Goal: Navigation & Orientation: Find specific page/section

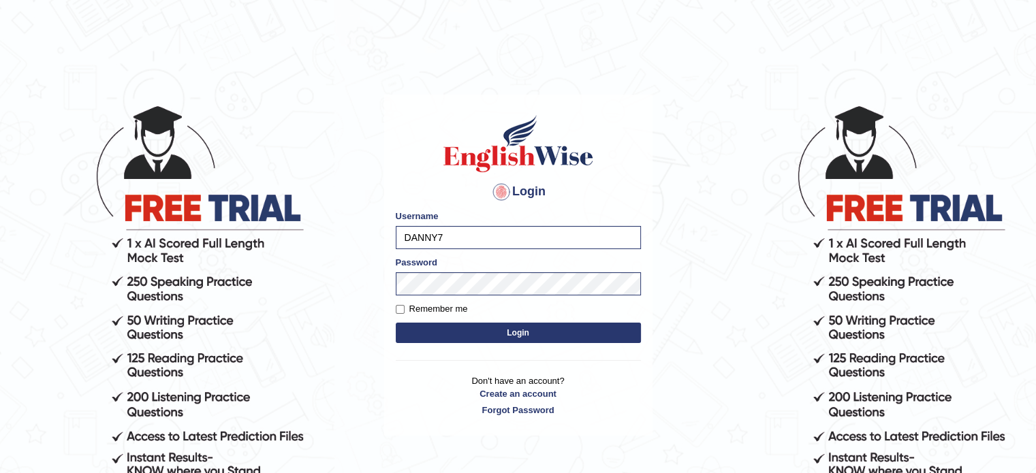
click at [440, 332] on button "Login" at bounding box center [518, 333] width 245 height 20
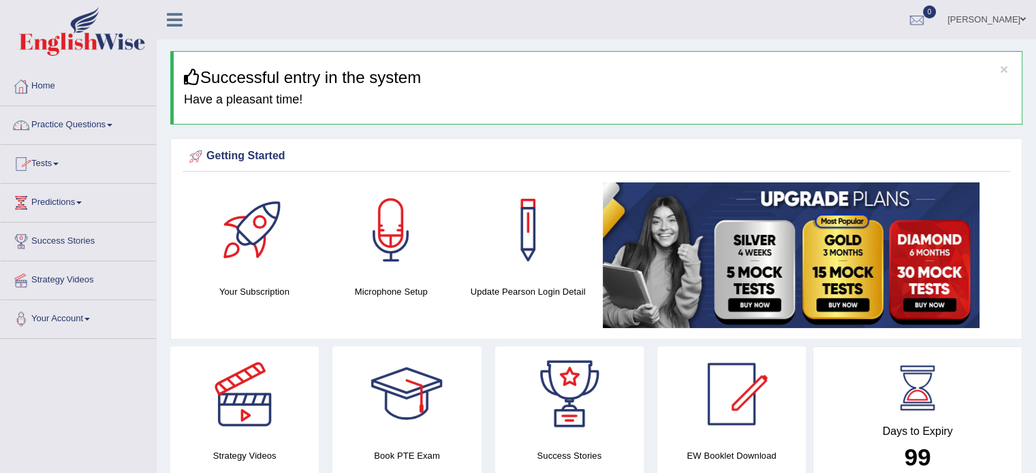
click at [52, 93] on link "Home" at bounding box center [78, 84] width 155 height 34
